Goal: Transaction & Acquisition: Register for event/course

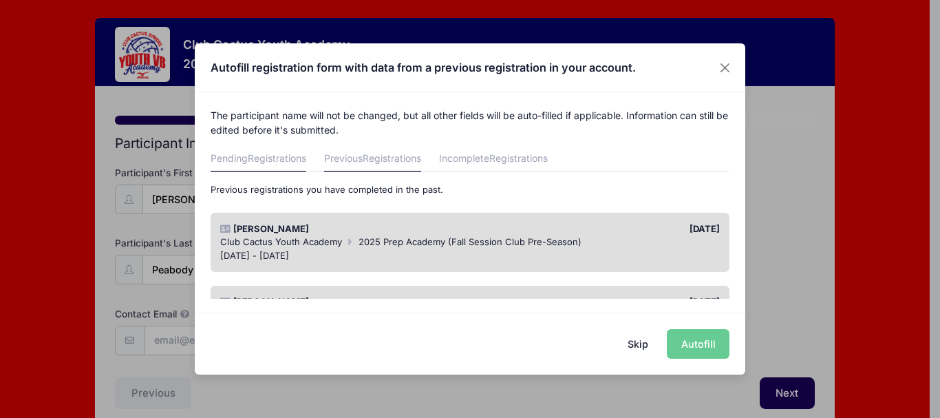
click at [265, 162] on span "Registrations" at bounding box center [277, 158] width 58 height 12
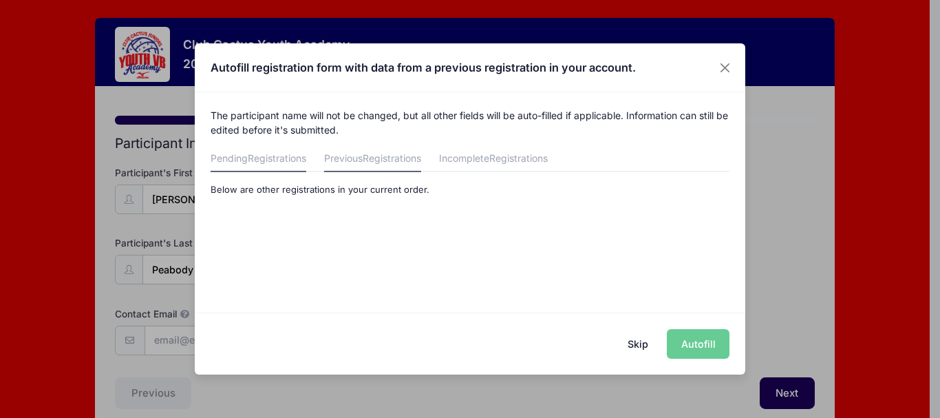
click at [354, 157] on link "Previous Registrations" at bounding box center [372, 159] width 97 height 25
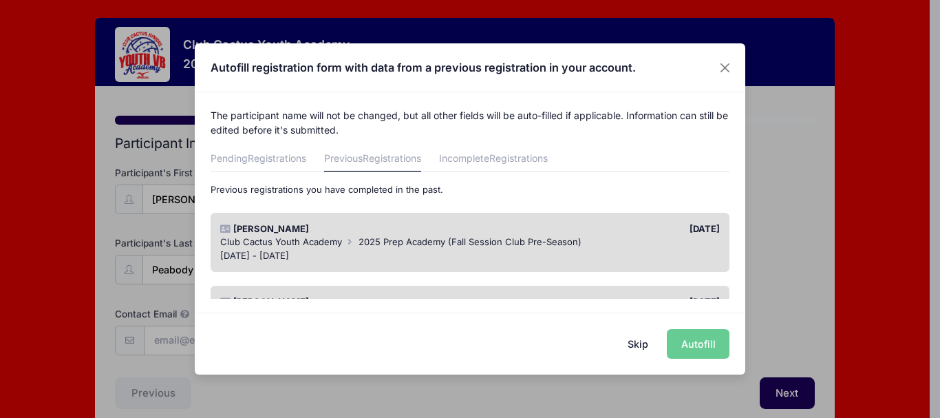
click at [286, 249] on div "Sep 10 - Oct 31, 2024" at bounding box center [470, 256] width 500 height 14
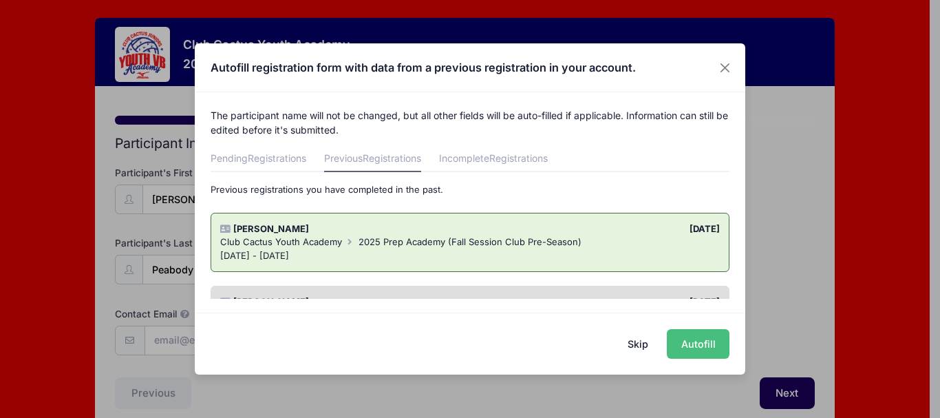
click at [690, 344] on button "Autofill" at bounding box center [698, 344] width 63 height 30
type input "[EMAIL_ADDRESS][DOMAIN_NAME]"
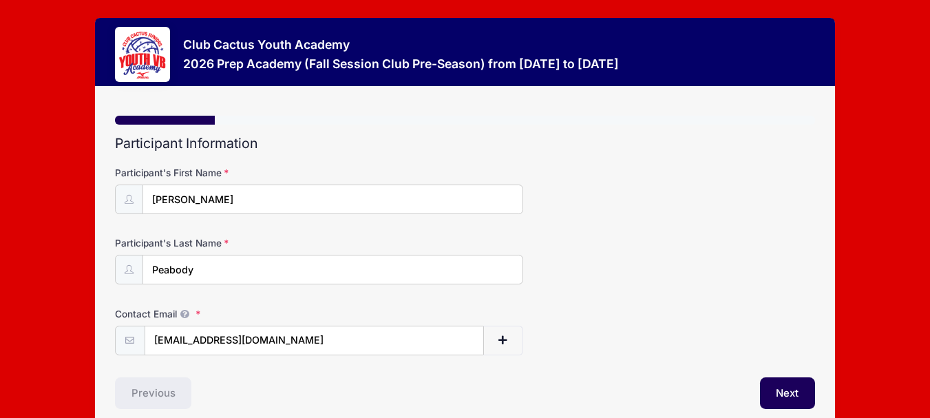
scroll to position [63, 0]
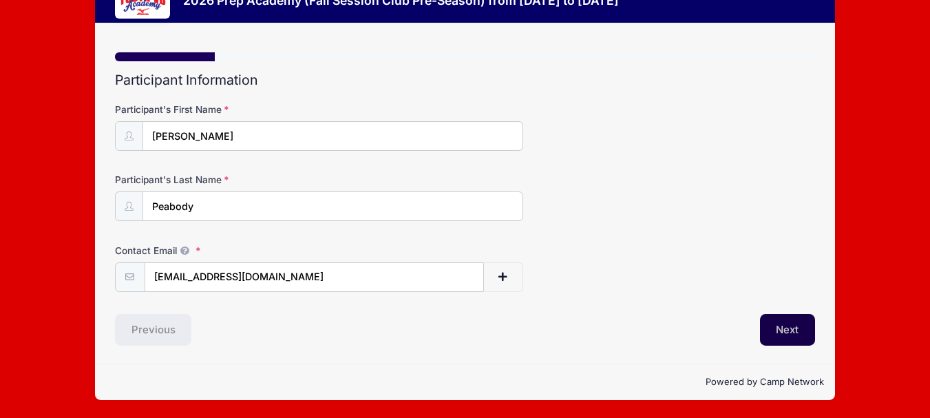
click at [785, 322] on button "Next" at bounding box center [788, 330] width 56 height 32
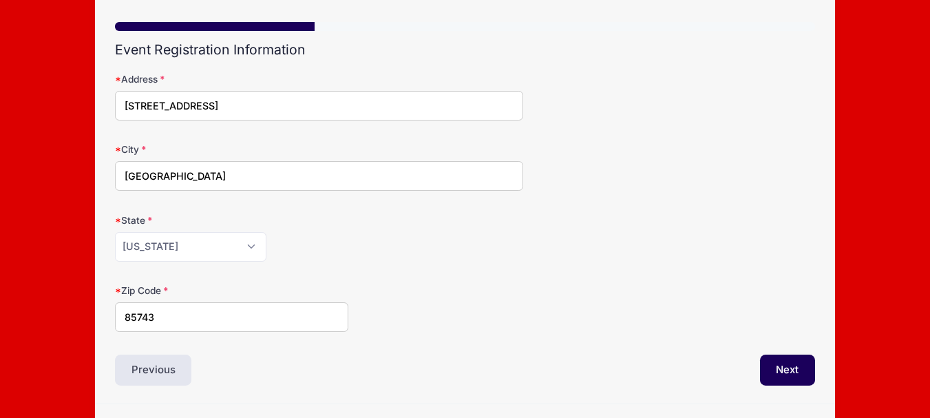
scroll to position [134, 0]
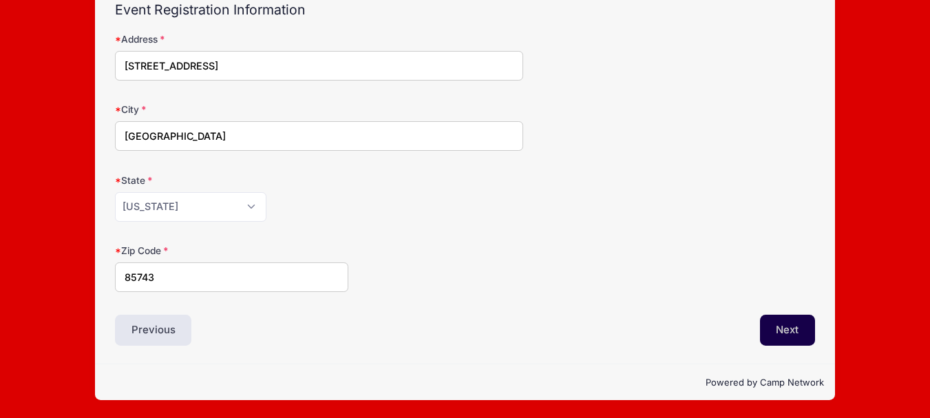
click at [797, 329] on button "Next" at bounding box center [788, 330] width 56 height 32
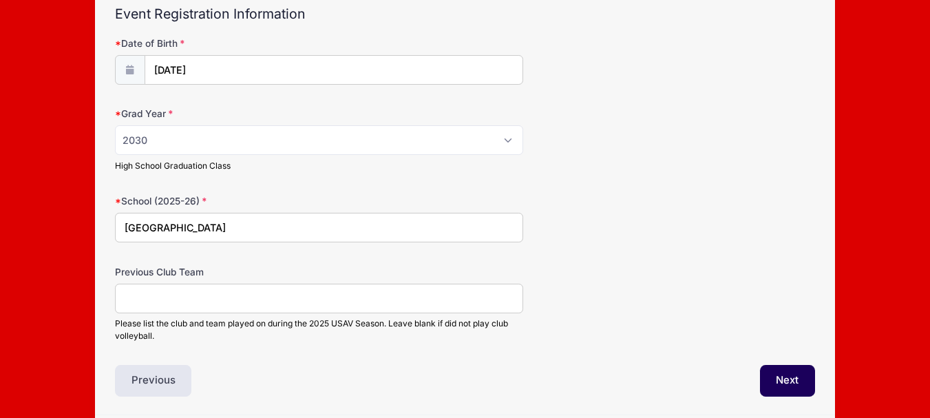
scroll to position [138, 0]
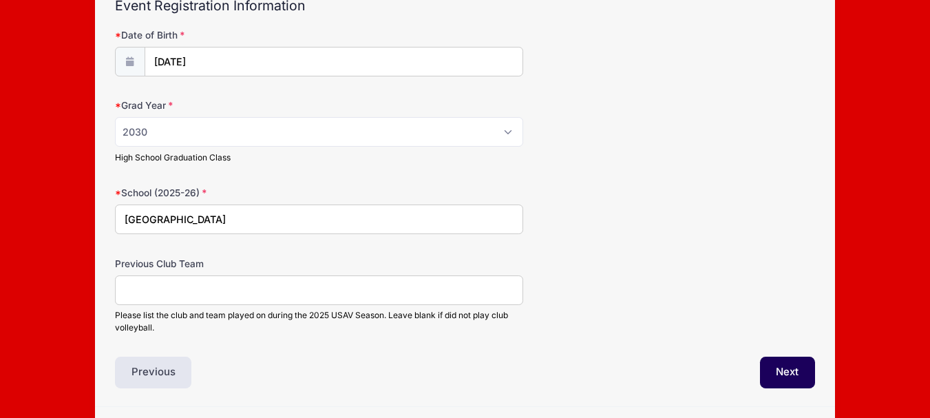
click at [306, 296] on input "Previous Club Team" at bounding box center [319, 290] width 408 height 30
type input "Club Cactus 13 Silver"
click at [795, 369] on button "Next" at bounding box center [788, 372] width 56 height 32
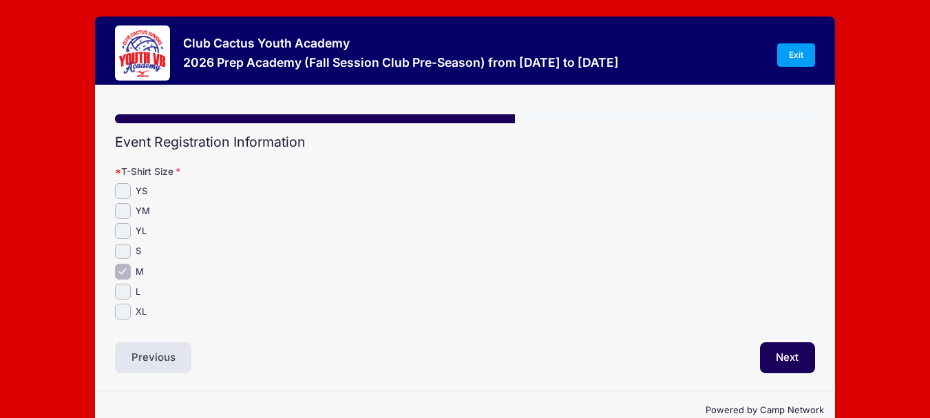
scroll to position [0, 0]
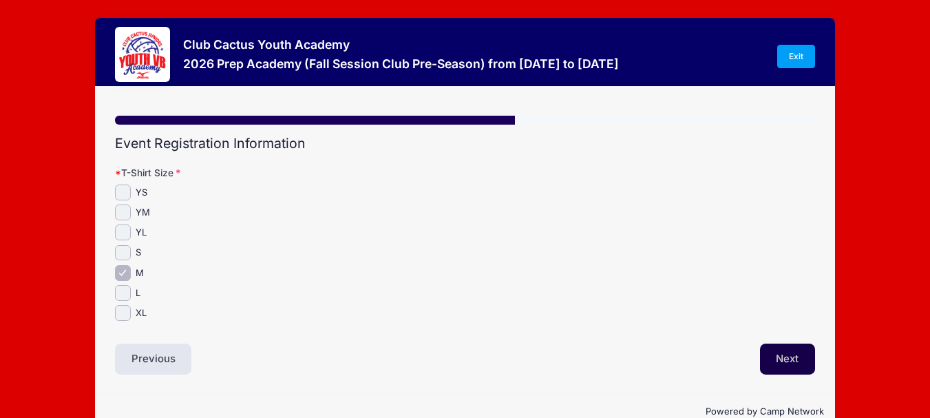
click at [781, 367] on button "Next" at bounding box center [788, 359] width 56 height 32
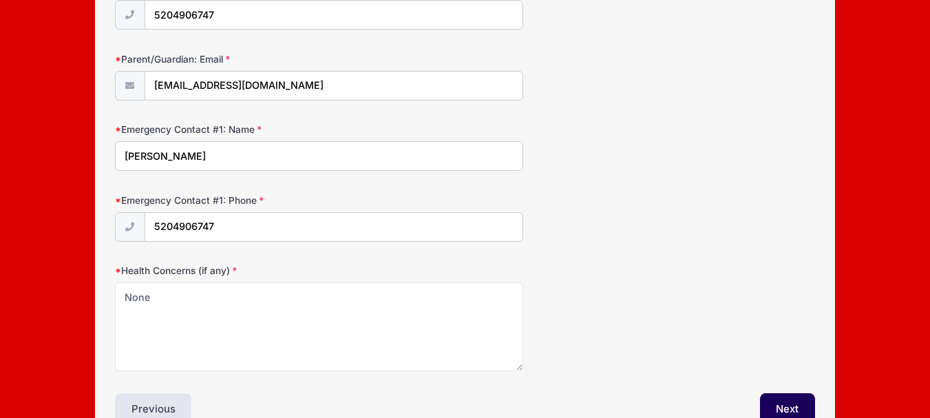
scroll to position [275, 0]
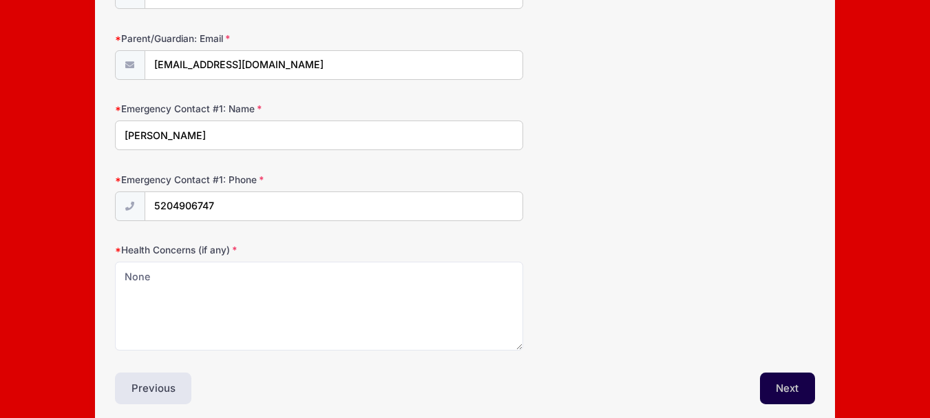
click at [804, 393] on button "Next" at bounding box center [788, 388] width 56 height 32
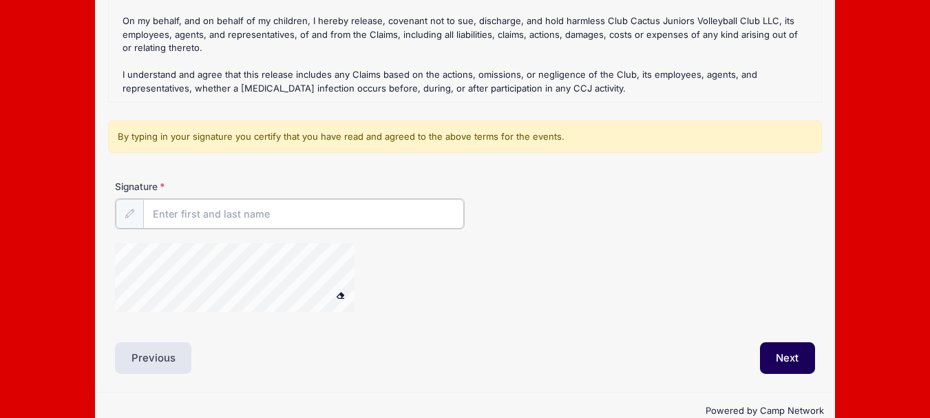
click at [211, 213] on input "Signature" at bounding box center [303, 214] width 321 height 30
type input "Lori McNeal"
click at [794, 353] on button "Next" at bounding box center [788, 357] width 56 height 32
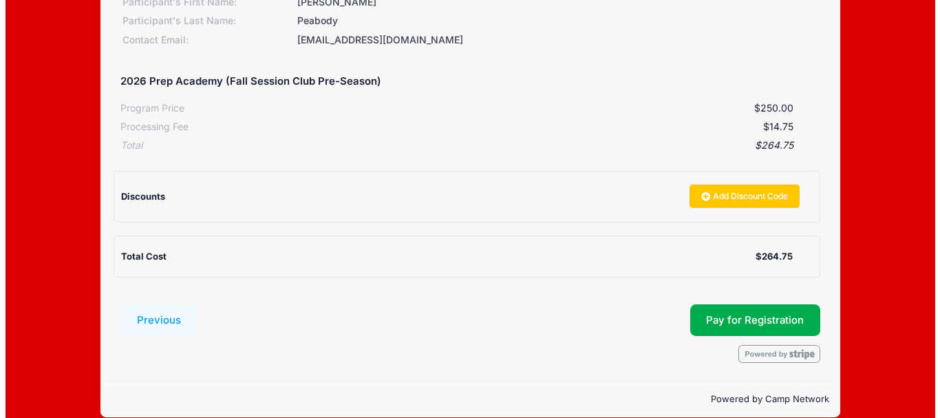
scroll to position [213, 0]
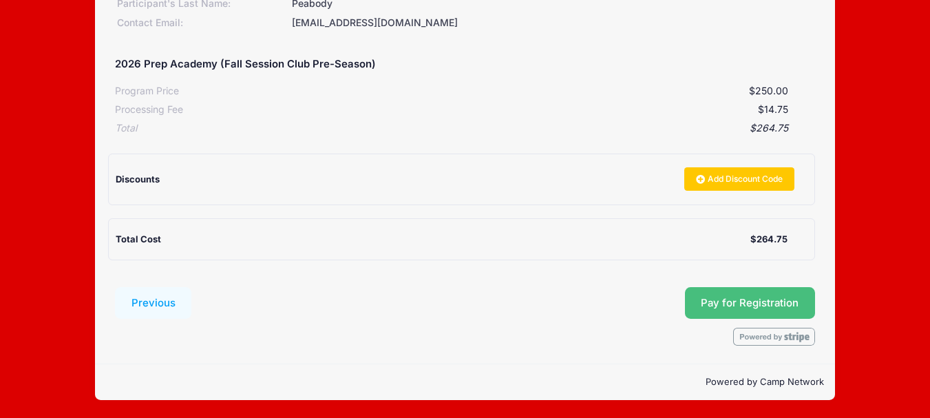
click at [751, 299] on span "Pay for Registration" at bounding box center [750, 303] width 98 height 12
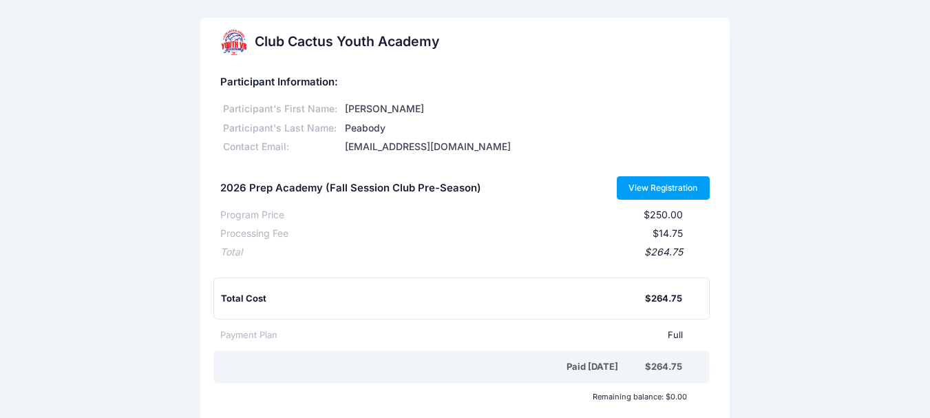
click at [650, 185] on link "View Registration" at bounding box center [663, 187] width 93 height 23
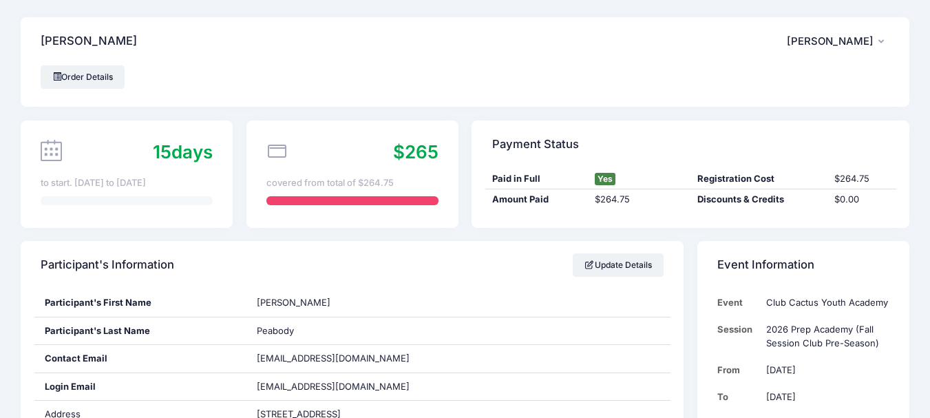
click at [871, 38] on span "[PERSON_NAME]" at bounding box center [830, 41] width 87 height 12
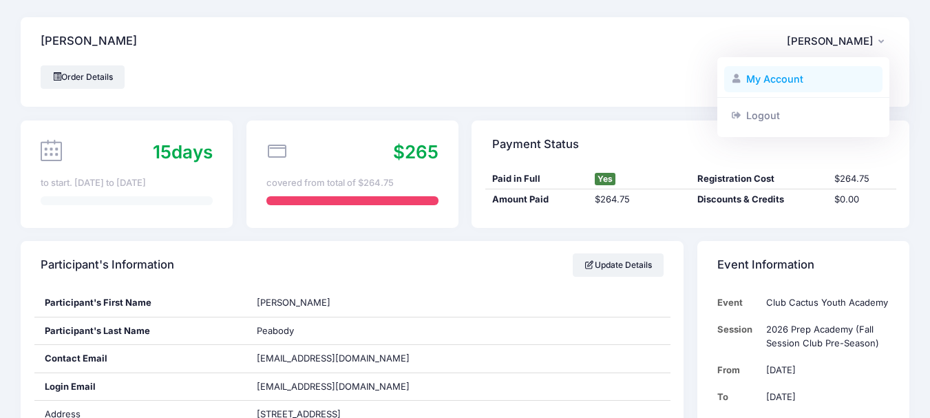
click at [793, 73] on link "My Account" at bounding box center [803, 79] width 159 height 26
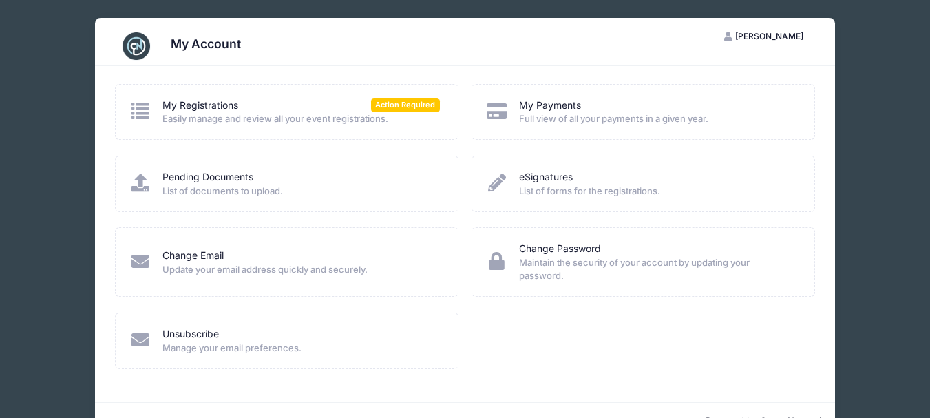
click at [762, 34] on span "[PERSON_NAME]" at bounding box center [769, 36] width 68 height 10
click at [186, 103] on link "My Registrations" at bounding box center [200, 105] width 76 height 14
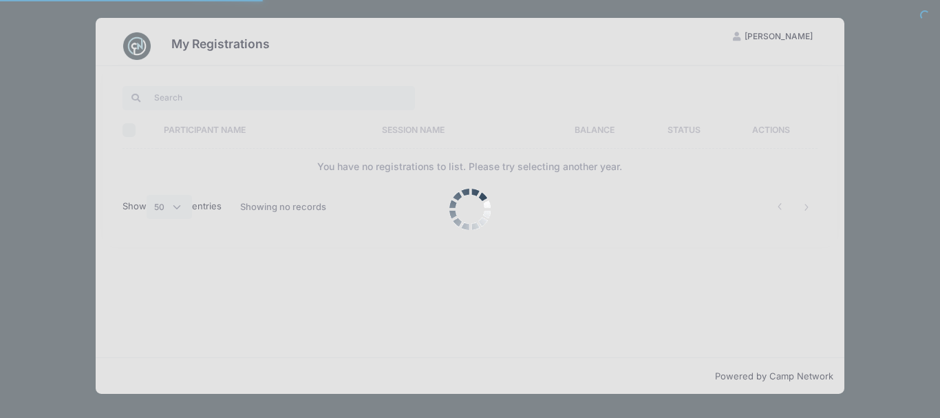
select select "50"
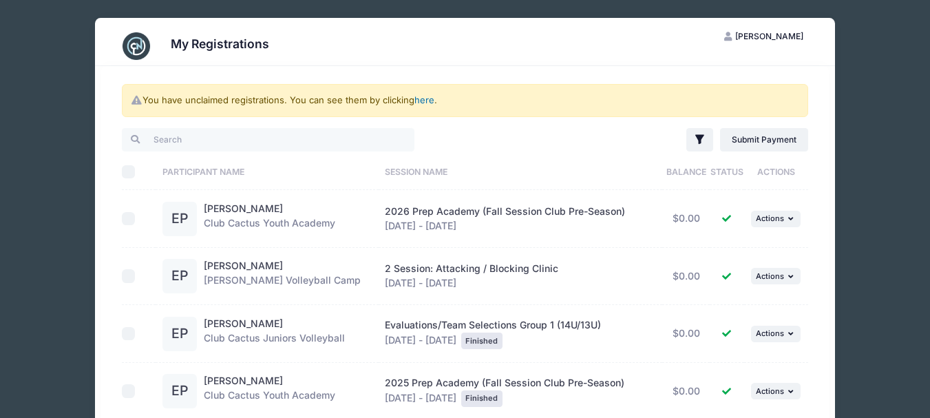
click at [429, 102] on link "here" at bounding box center [424, 99] width 20 height 11
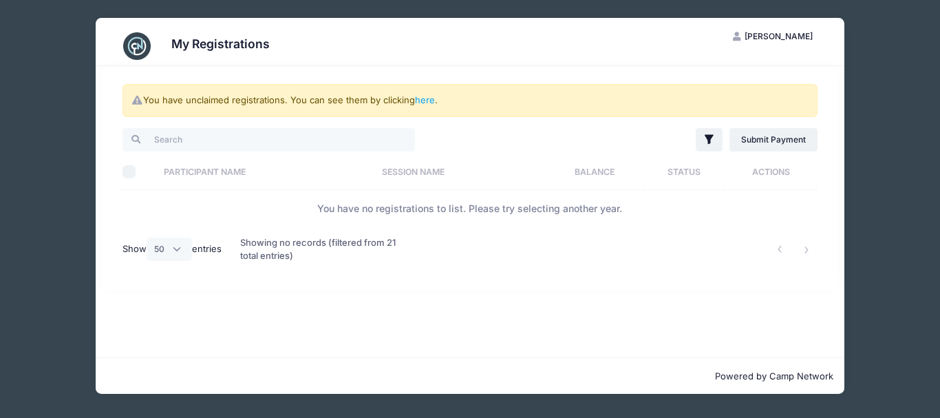
click at [788, 34] on span "[PERSON_NAME]" at bounding box center [779, 36] width 68 height 10
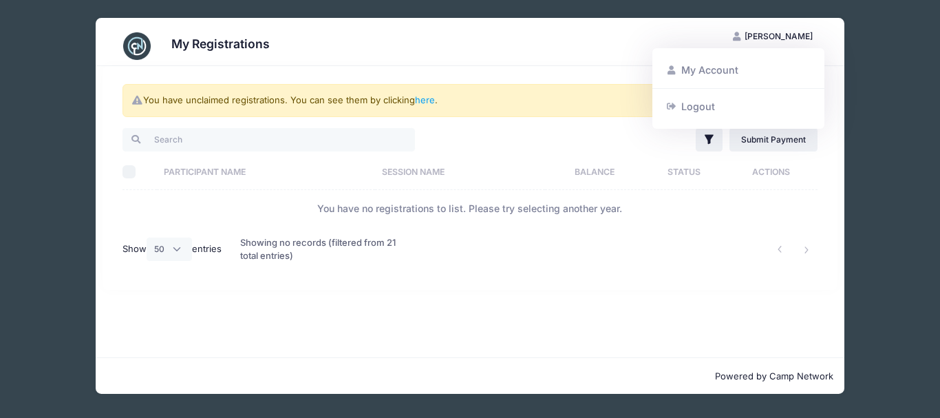
click at [733, 63] on link "My Account" at bounding box center [738, 70] width 159 height 26
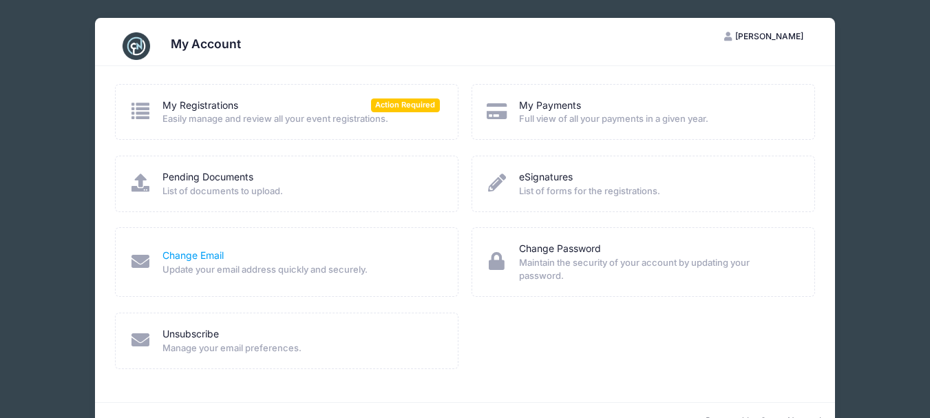
click at [196, 257] on link "Change Email" at bounding box center [192, 255] width 61 height 14
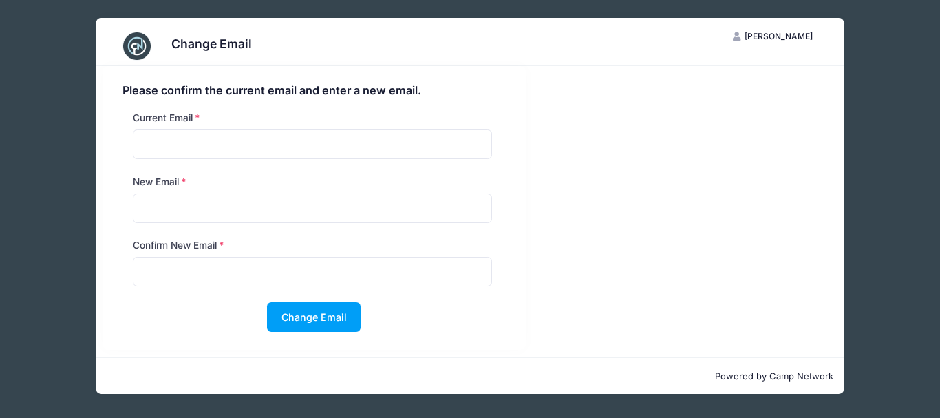
click at [791, 32] on span "[PERSON_NAME]" at bounding box center [779, 36] width 68 height 10
click at [723, 75] on link "My Account" at bounding box center [738, 70] width 159 height 26
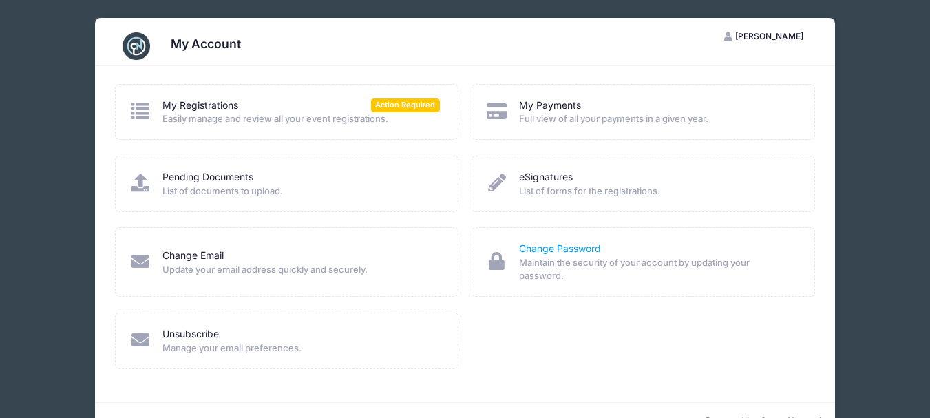
click at [573, 250] on link "Change Password" at bounding box center [560, 249] width 82 height 14
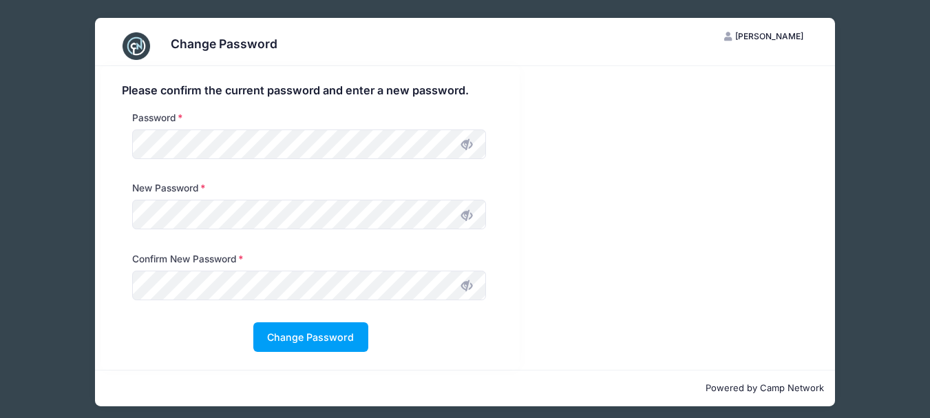
click at [795, 34] on span "[PERSON_NAME]" at bounding box center [769, 36] width 68 height 10
click at [698, 81] on link "My Account" at bounding box center [729, 70] width 159 height 26
